Goal: Navigation & Orientation: Find specific page/section

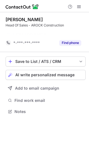
scroll to position [99, 89]
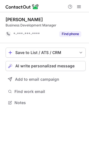
scroll to position [99, 89]
